Goal: Task Accomplishment & Management: Manage account settings

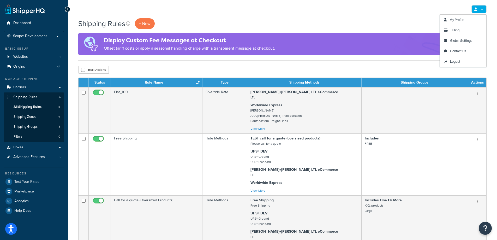
click at [482, 10] on link at bounding box center [478, 9] width 15 height 8
click at [452, 31] on span "Billing" at bounding box center [455, 30] width 9 height 5
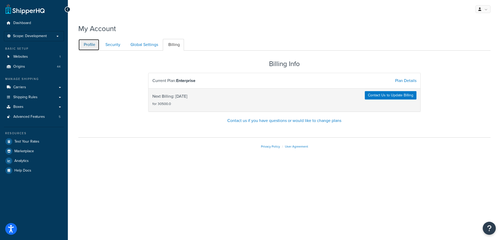
click at [89, 44] on link "Profile" at bounding box center [88, 45] width 21 height 12
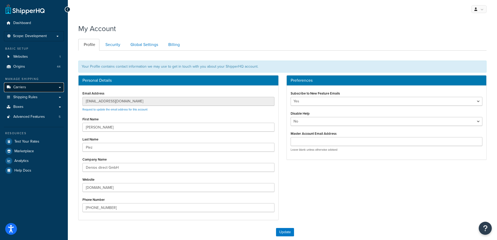
click at [20, 88] on span "Carriers" at bounding box center [19, 87] width 13 height 4
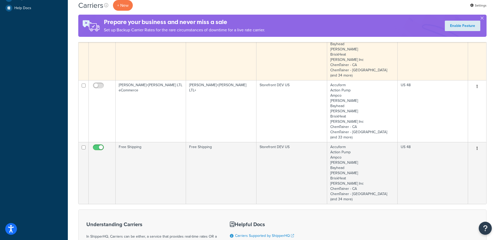
scroll to position [235, 0]
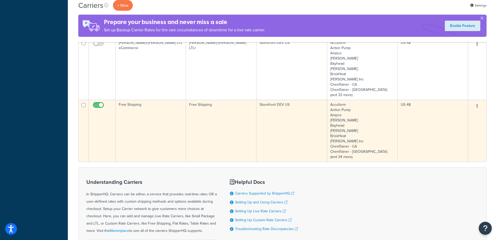
click at [248, 128] on td "Free Shipping" at bounding box center [221, 131] width 70 height 62
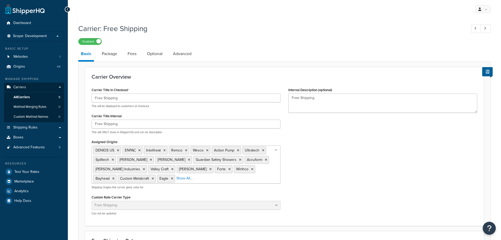
select select "free"
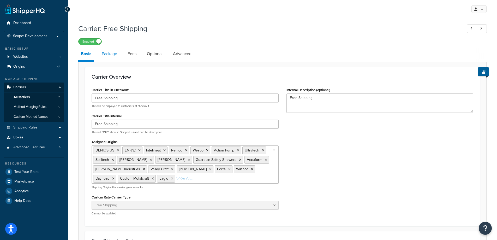
click at [101, 57] on link "Package" at bounding box center [109, 53] width 21 height 13
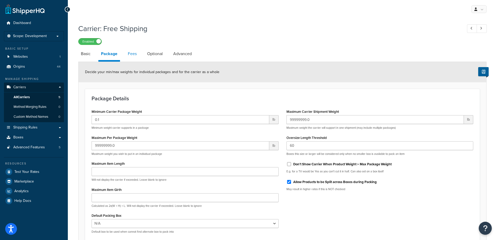
click at [135, 54] on link "Fees" at bounding box center [132, 53] width 14 height 13
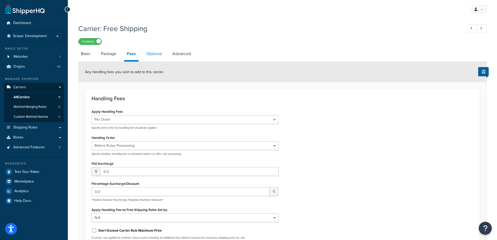
click at [151, 53] on link "Optional" at bounding box center [154, 53] width 21 height 13
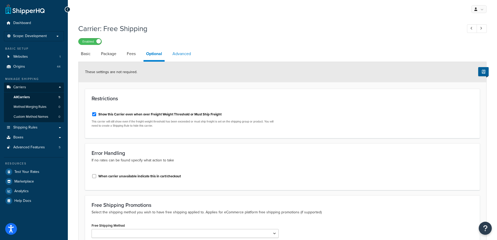
click at [194, 57] on link "Advanced" at bounding box center [182, 53] width 24 height 13
select select "false"
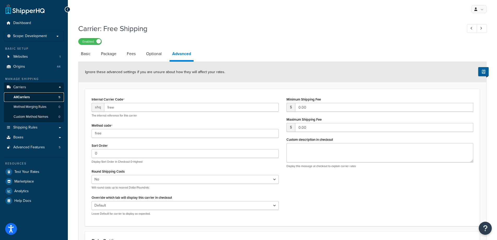
click at [21, 98] on span "All Carriers" at bounding box center [22, 97] width 16 height 4
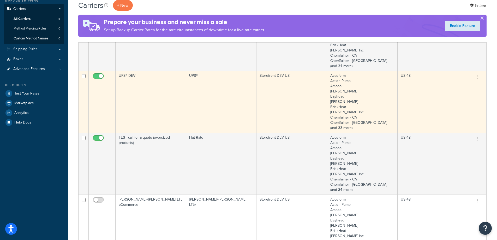
scroll to position [104, 0]
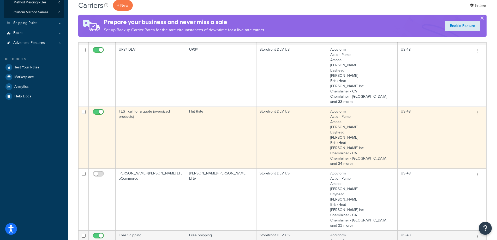
click at [140, 149] on td "TEST call for a quote (oversized products)" at bounding box center [151, 137] width 70 height 62
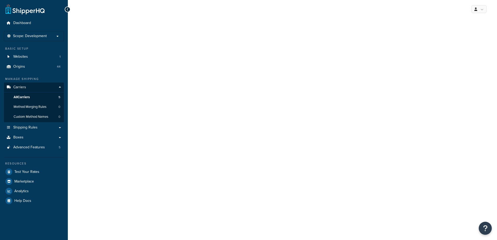
select select "flat"
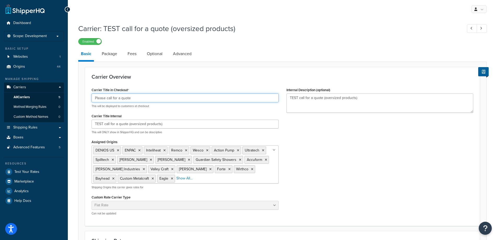
drag, startPoint x: 152, startPoint y: 100, endPoint x: 56, endPoint y: 95, distance: 97.0
click at [56, 95] on div "Dashboard Scope: Development Basic Setup Websites 1 Origins 44 Manage Shipping …" at bounding box center [248, 216] width 497 height 432
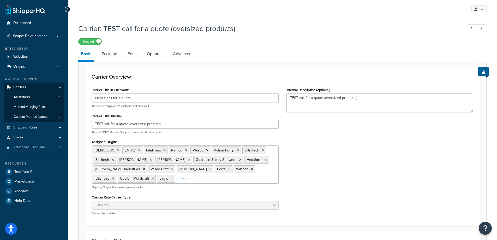
click at [238, 179] on ul "DENIOS US ENPAC Inteliheat Remco Wesco Action Pump Ultratech Spilltech Stewart …" at bounding box center [185, 164] width 187 height 38
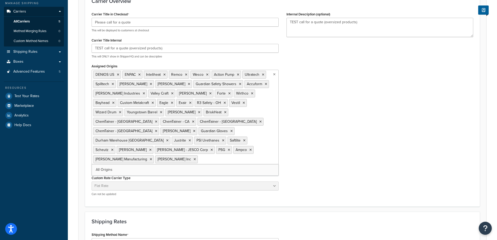
scroll to position [78, 0]
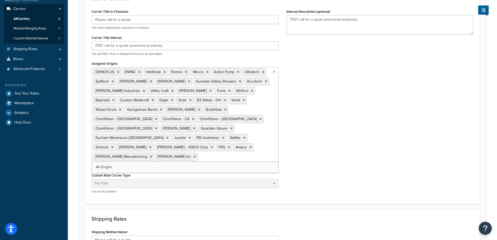
click at [364, 150] on form "Carrier Overview Carrier Title in Checkout Please call for a quote This will be…" at bounding box center [283, 186] width 408 height 395
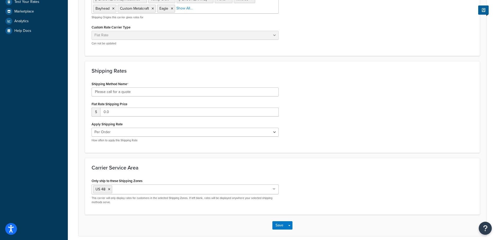
scroll to position [183, 0]
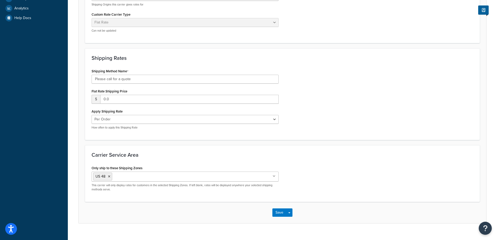
click at [125, 73] on label "Shipping Method Name" at bounding box center [110, 71] width 37 height 4
click at [125, 75] on input "Please call for a quote" at bounding box center [185, 79] width 187 height 9
click at [125, 73] on label "Shipping Method Name" at bounding box center [110, 71] width 37 height 4
click at [125, 75] on input "Please call for a quote" at bounding box center [185, 79] width 187 height 9
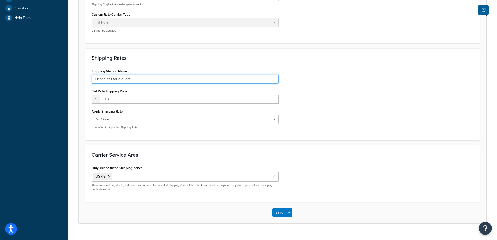
click at [125, 75] on input "Please call for a quote" at bounding box center [185, 79] width 187 height 9
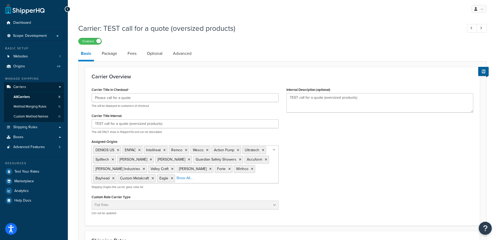
scroll to position [0, 0]
click at [113, 57] on link "Package" at bounding box center [109, 53] width 21 height 13
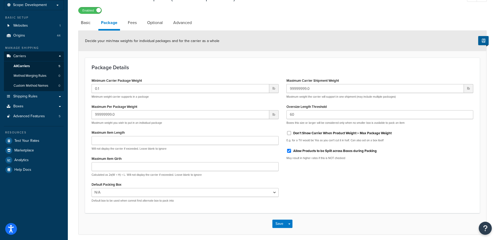
scroll to position [1, 0]
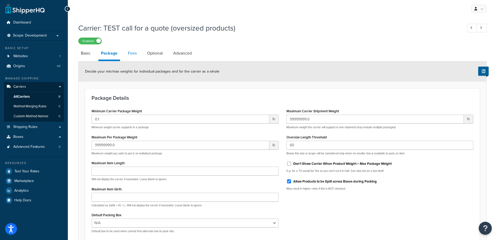
click at [130, 54] on link "Fees" at bounding box center [132, 53] width 14 height 13
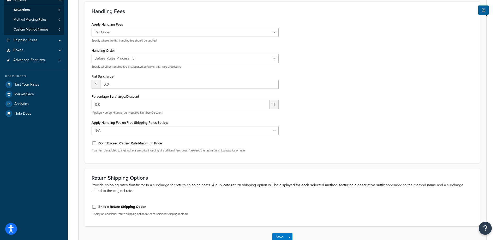
scroll to position [44, 0]
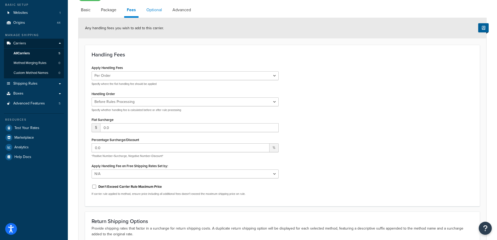
click at [153, 11] on link "Optional" at bounding box center [154, 10] width 21 height 13
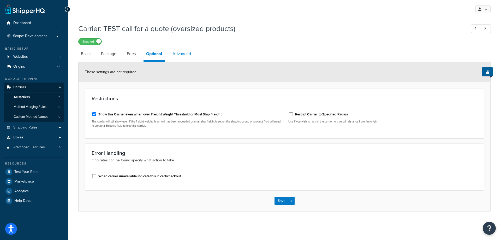
click at [181, 56] on link "Advanced" at bounding box center [182, 53] width 24 height 13
select select "false"
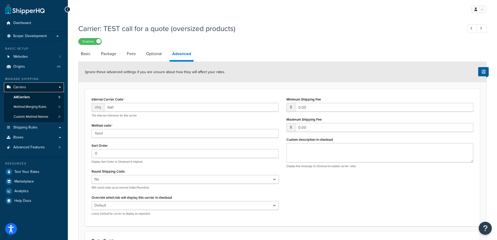
click at [19, 89] on span "Carriers" at bounding box center [19, 87] width 13 height 4
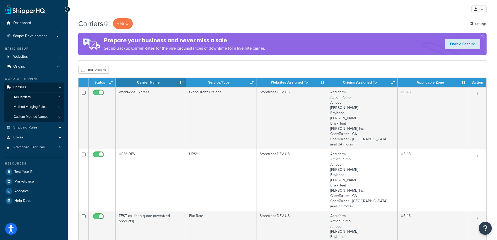
click at [181, 82] on th "Carrier Name" at bounding box center [151, 82] width 70 height 9
click at [111, 82] on th "Status" at bounding box center [102, 82] width 27 height 9
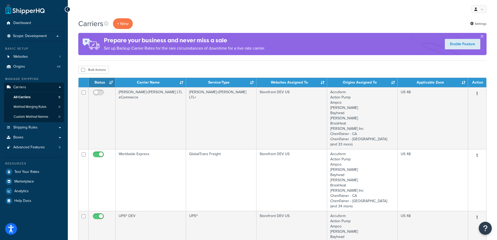
click at [111, 82] on th "Status" at bounding box center [102, 82] width 27 height 9
click at [180, 84] on th "Carrier Name" at bounding box center [151, 82] width 70 height 9
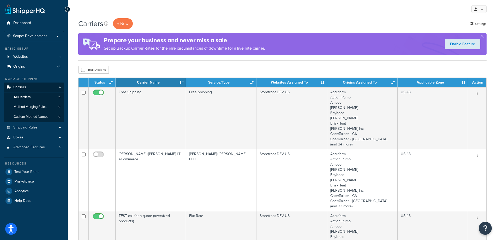
click at [112, 83] on th "Status" at bounding box center [102, 82] width 27 height 9
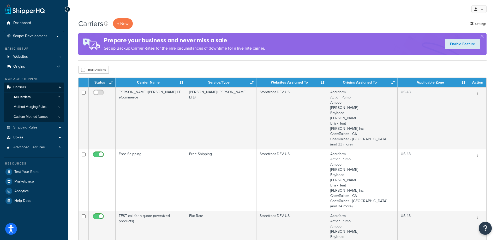
click at [110, 82] on th "Status" at bounding box center [102, 82] width 27 height 9
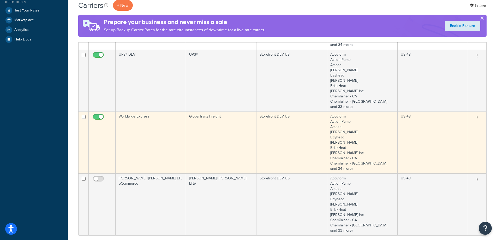
scroll to position [209, 0]
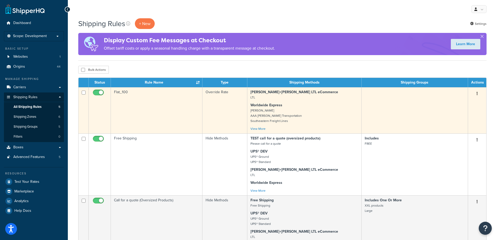
click at [159, 118] on td "Flat_100" at bounding box center [157, 110] width 92 height 46
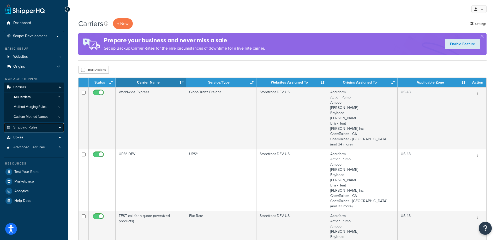
click at [60, 126] on link "Shipping Rules" at bounding box center [34, 128] width 60 height 10
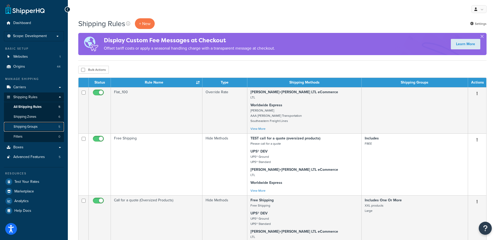
click at [32, 128] on span "Shipping Groups" at bounding box center [26, 126] width 24 height 4
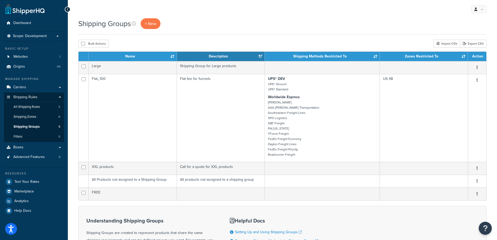
click at [171, 56] on th "Name" at bounding box center [133, 56] width 88 height 9
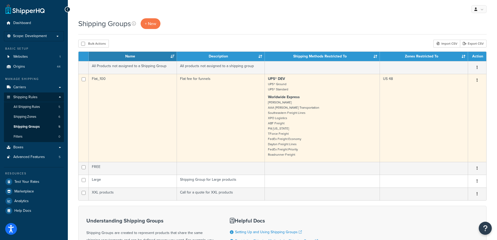
click at [110, 121] on td "Flat_100" at bounding box center [133, 118] width 88 height 88
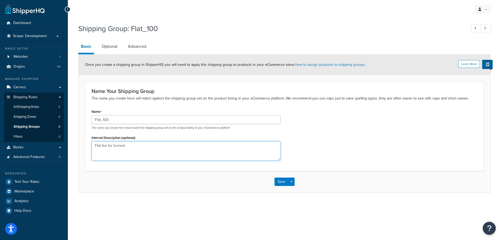
click at [218, 149] on textarea "Flat fee for funnels" at bounding box center [186, 150] width 189 height 19
click at [28, 126] on span "Shipping Groups" at bounding box center [27, 126] width 26 height 4
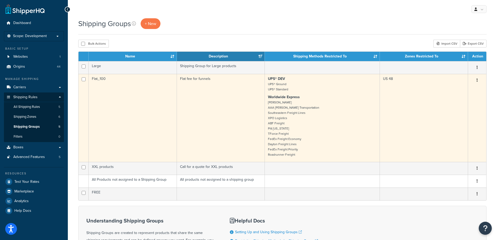
click at [151, 129] on td "Flat_100" at bounding box center [133, 118] width 88 height 88
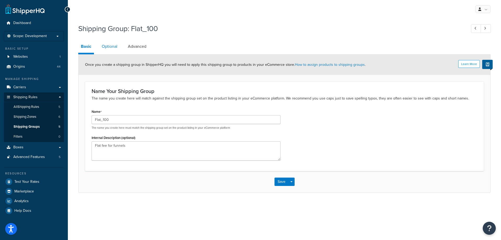
click at [110, 48] on link "Optional" at bounding box center [109, 46] width 21 height 13
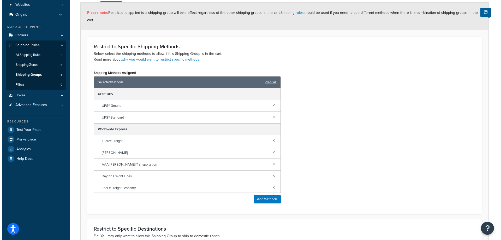
scroll to position [52, 0]
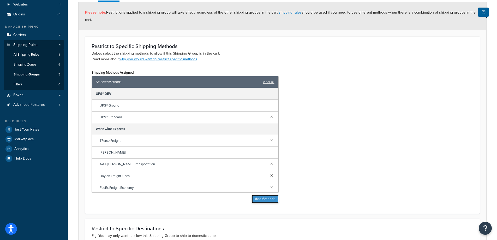
click at [252, 202] on button "Add Methods" at bounding box center [265, 199] width 27 height 8
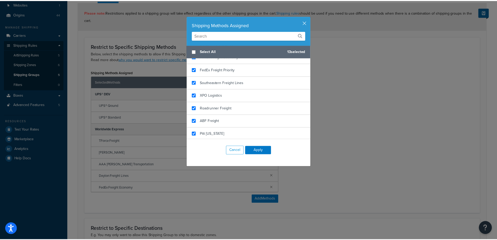
scroll to position [159, 0]
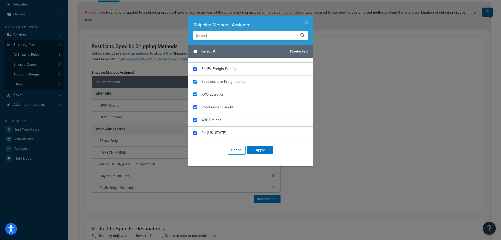
click at [311, 17] on button "button" at bounding box center [311, 16] width 1 height 1
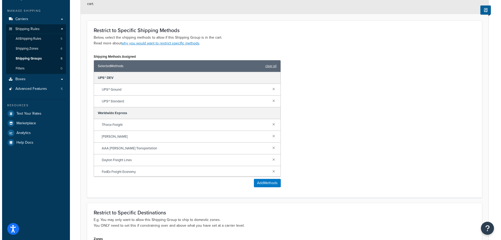
scroll to position [0, 0]
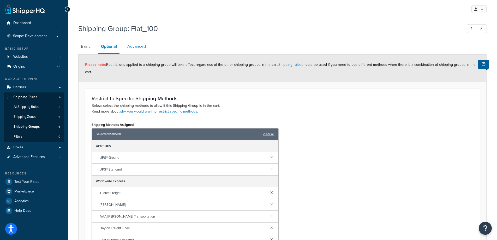
click at [140, 49] on link "Advanced" at bounding box center [137, 46] width 24 height 13
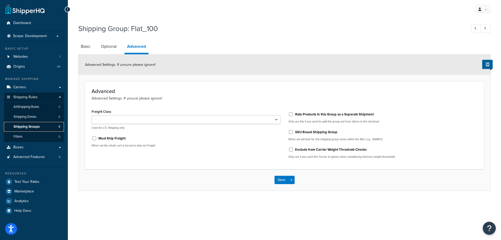
click at [24, 129] on link "Shipping Groups 5" at bounding box center [34, 127] width 60 height 10
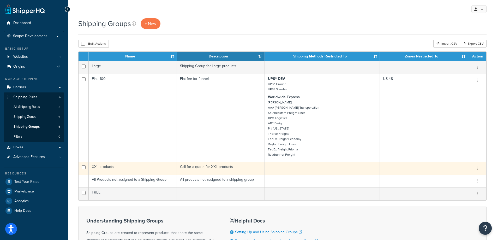
click at [155, 165] on td "XXL products" at bounding box center [133, 168] width 88 height 13
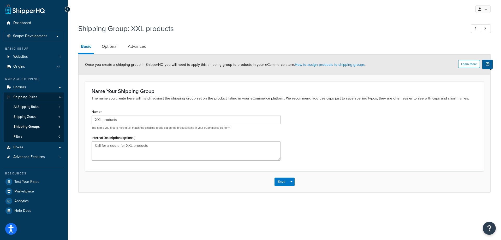
click at [166, 115] on div "Name XXL products The name you create here must match the shipping group set on…" at bounding box center [186, 119] width 189 height 22
click at [166, 116] on input "XXL products" at bounding box center [186, 119] width 189 height 9
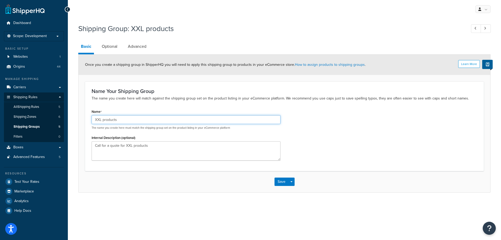
click at [166, 116] on input "XXL products" at bounding box center [186, 119] width 189 height 9
drag, startPoint x: 159, startPoint y: 146, endPoint x: 73, endPoint y: 148, distance: 86.1
click at [73, 148] on div "Shipping Group: XXL products Basic Optional Advanced Learn More Once you create…" at bounding box center [284, 113] width 433 height 185
click at [115, 48] on link "Optional" at bounding box center [109, 46] width 21 height 13
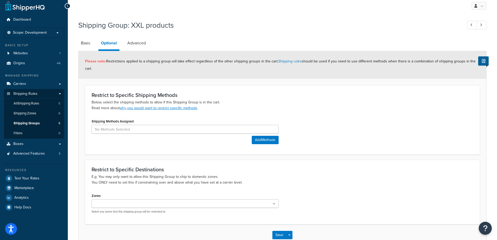
scroll to position [36, 0]
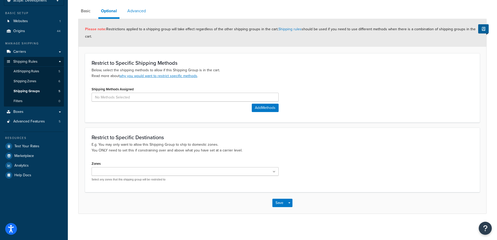
click at [133, 11] on link "Advanced" at bounding box center [137, 11] width 24 height 13
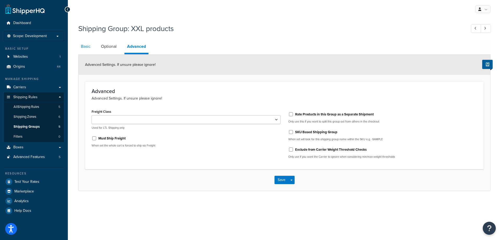
click at [82, 45] on link "Basic" at bounding box center [85, 46] width 15 height 13
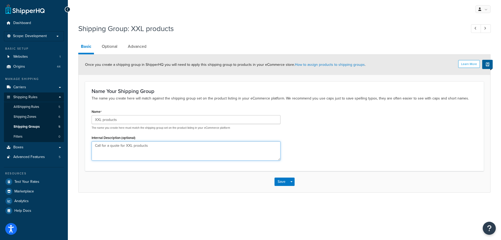
click at [153, 144] on textarea "Call for a quote for XXL products" at bounding box center [186, 150] width 189 height 19
click at [38, 126] on span "Shipping Groups" at bounding box center [27, 126] width 26 height 4
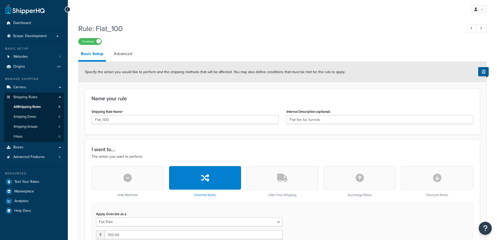
select select "ITEM"
click at [341, 121] on input "Flat fee for funnels" at bounding box center [379, 119] width 187 height 9
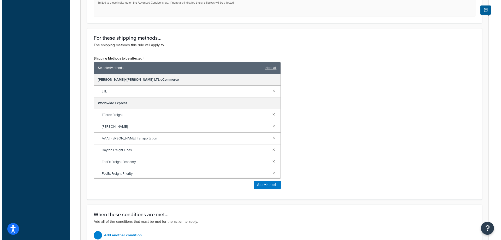
scroll to position [287, 0]
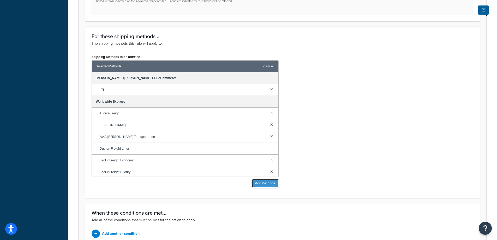
click at [266, 182] on button "Add Methods" at bounding box center [265, 183] width 27 height 8
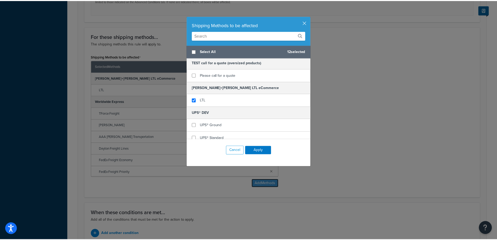
scroll to position [0, 0]
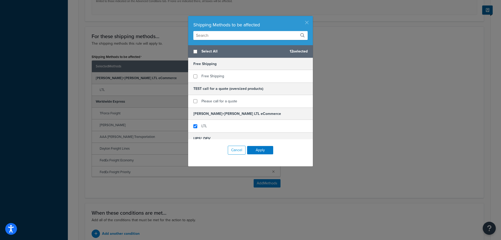
click at [311, 17] on button "button" at bounding box center [311, 16] width 1 height 1
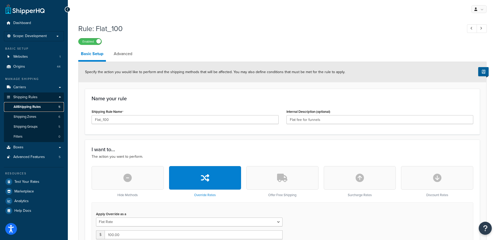
click at [23, 108] on span "All Shipping Rules" at bounding box center [27, 107] width 27 height 4
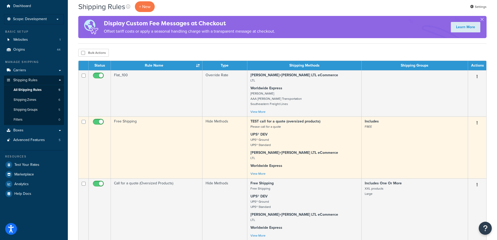
scroll to position [26, 0]
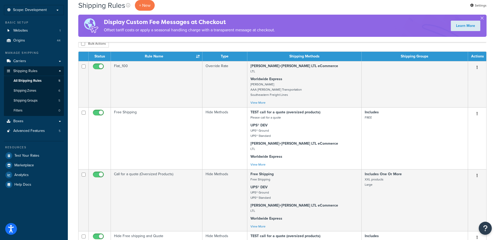
click at [197, 57] on th "Rule Name" at bounding box center [157, 56] width 92 height 9
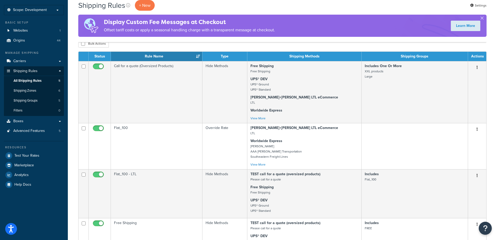
click at [197, 57] on th "Rule Name" at bounding box center [157, 56] width 92 height 9
